Goal: Check status

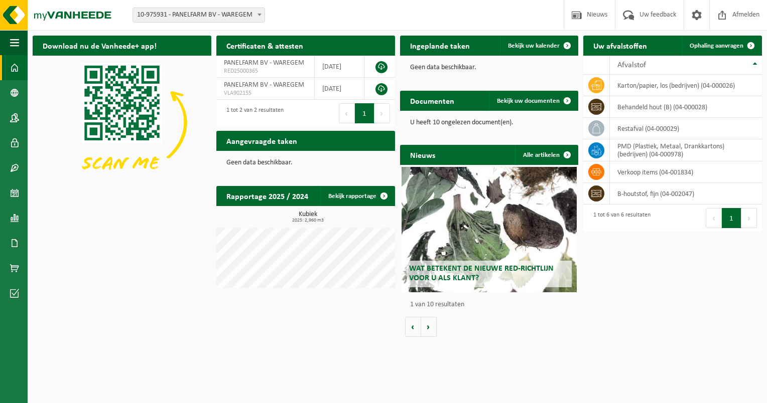
click at [512, 251] on div "Wat betekent de nieuwe RED-richtlijn voor u als klant?" at bounding box center [488, 229] width 175 height 125
click at [554, 46] on span "Bekijk uw kalender" at bounding box center [534, 46] width 52 height 7
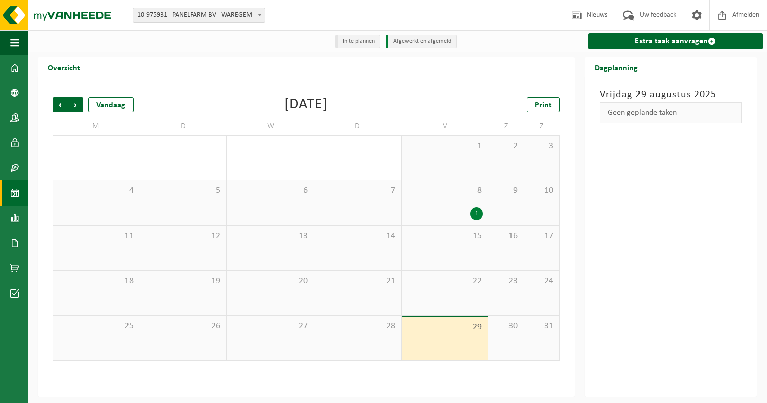
click at [472, 326] on span "29" at bounding box center [444, 327] width 77 height 11
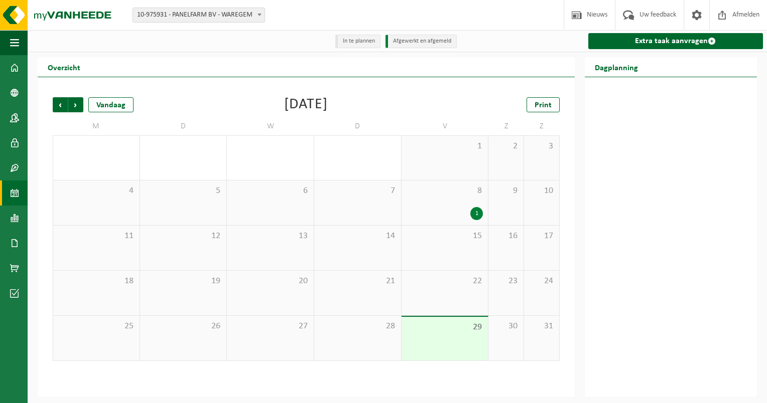
click at [506, 339] on div "30" at bounding box center [505, 338] width 35 height 45
click at [474, 346] on div "29" at bounding box center [444, 339] width 87 height 44
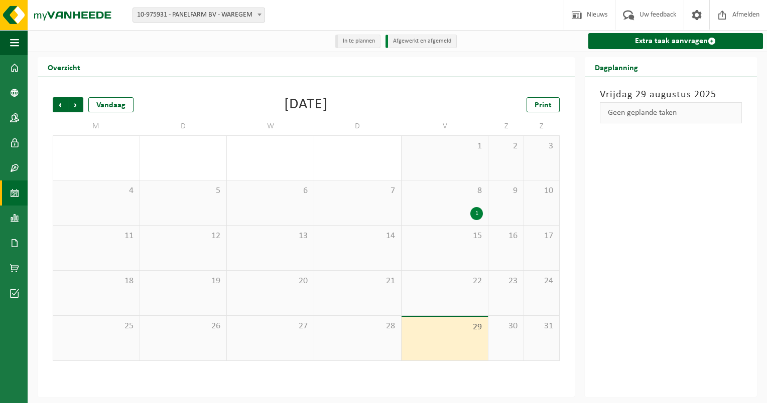
click at [476, 214] on div "1" at bounding box center [476, 213] width 13 height 13
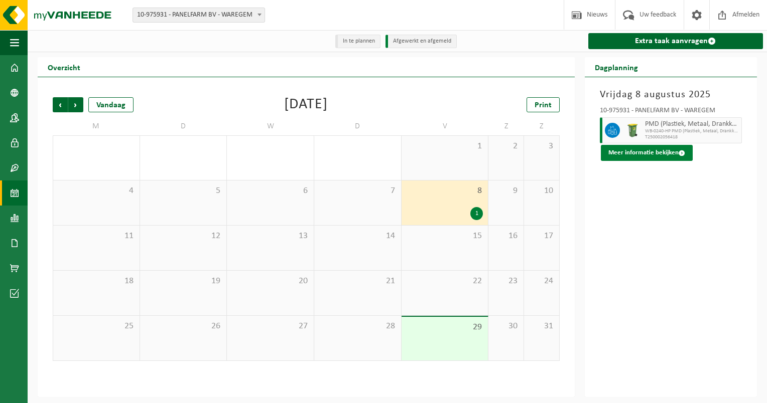
click at [640, 150] on button "Meer informatie bekijken" at bounding box center [647, 153] width 92 height 16
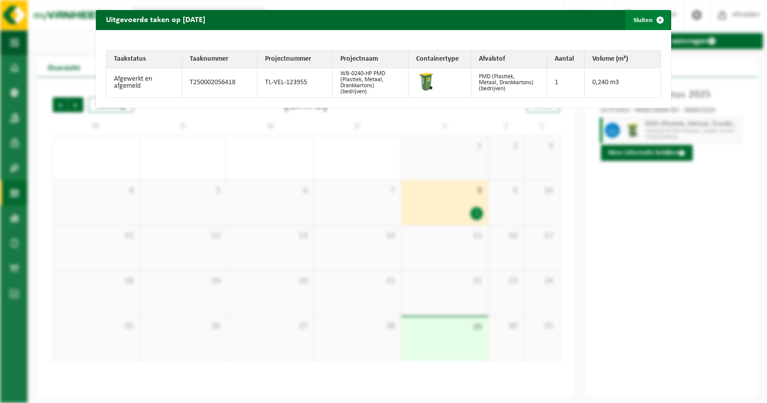
click at [651, 25] on span "button" at bounding box center [660, 20] width 20 height 20
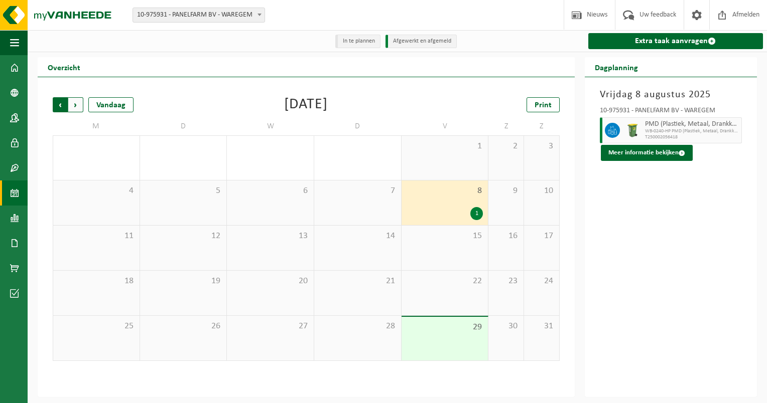
click at [80, 101] on span "Volgende" at bounding box center [75, 104] width 15 height 15
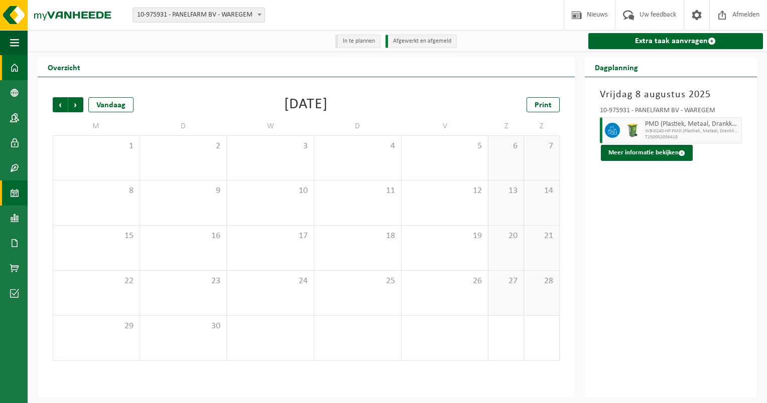
click at [13, 64] on span at bounding box center [14, 67] width 9 height 25
